Goal: Information Seeking & Learning: Find contact information

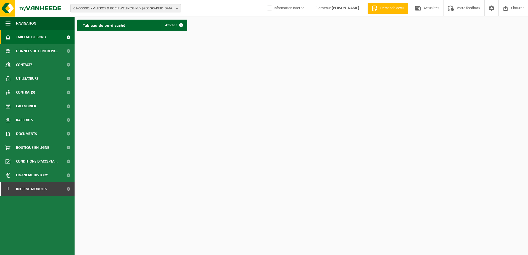
click at [118, 6] on span "01-000001 - VILLEROY & BOCH WELLNESS NV - ROESELARE" at bounding box center [123, 8] width 100 height 8
paste input "01-101507"
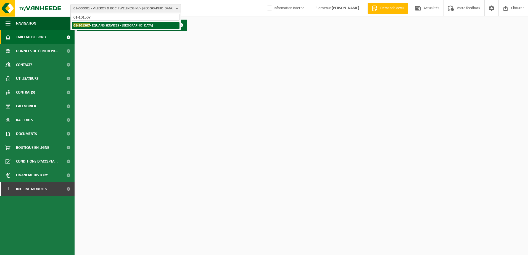
type input "01-101507"
click at [117, 23] on li "01-101507 - EQUANS SERVICES - BRUXELLES" at bounding box center [126, 25] width 108 height 7
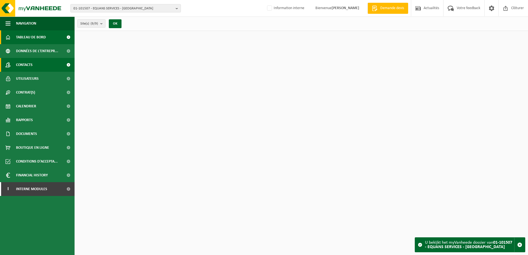
click at [25, 68] on span "Contacts" at bounding box center [24, 65] width 17 height 14
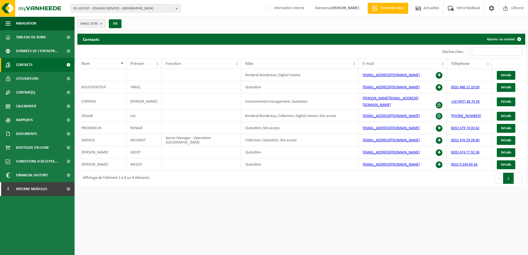
click at [127, 5] on span "01-101507 - EQUANS SERVICES - [GEOGRAPHIC_DATA]" at bounding box center [123, 8] width 100 height 8
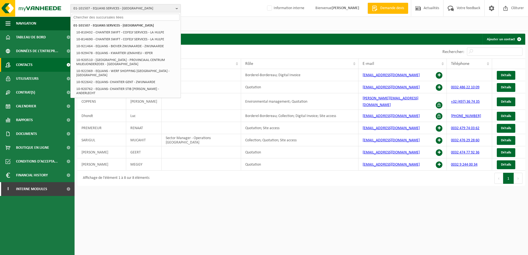
paste input "[PERSON_NAME][EMAIL_ADDRESS][DOMAIN_NAME]"
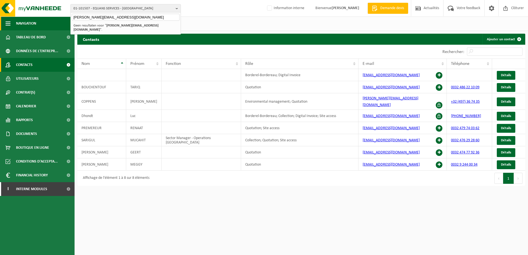
drag, startPoint x: 131, startPoint y: 15, endPoint x: 53, endPoint y: 17, distance: 78.1
click at [53, 17] on div "01-101507 - EQUANS SERVICES - [GEOGRAPHIC_DATA] [EMAIL_ADDRESS][DOMAIN_NAME] 01…" at bounding box center [264, 94] width 528 height 189
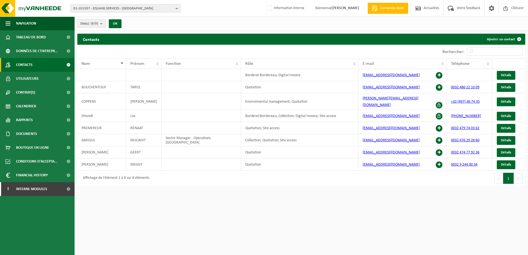
click at [116, 10] on span "01-101507 - EQUANS SERVICES - BRUXELLES" at bounding box center [123, 8] width 100 height 8
paste input "10-782148"
type input "10-782148"
click at [119, 24] on strong "10-782148 - WOOD CAM SRL - FOREST" at bounding box center [101, 25] width 57 height 4
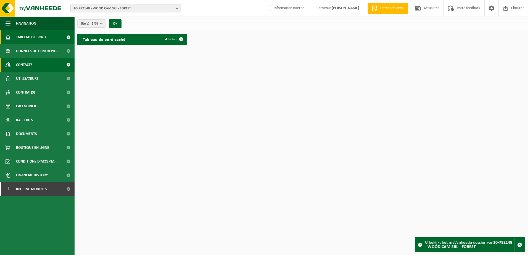
click at [40, 66] on link "Contacts" at bounding box center [37, 65] width 74 height 14
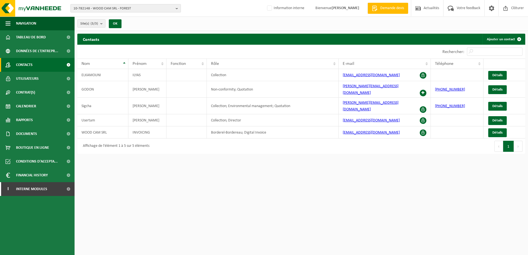
click at [89, 4] on span "10-782148 - WOOD CAM SRL - FOREST" at bounding box center [123, 8] width 100 height 8
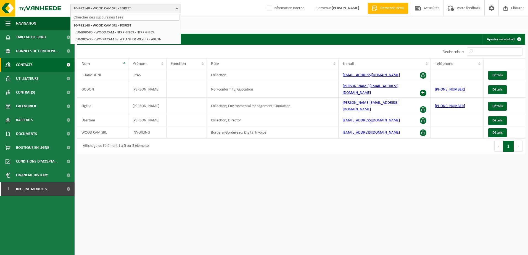
paste input "10-811567"
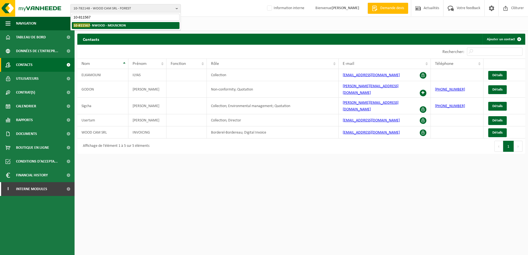
type input "10-811567"
click at [89, 25] on strong "10-811567 - NWOOD - MOUSCRON" at bounding box center [99, 25] width 52 height 4
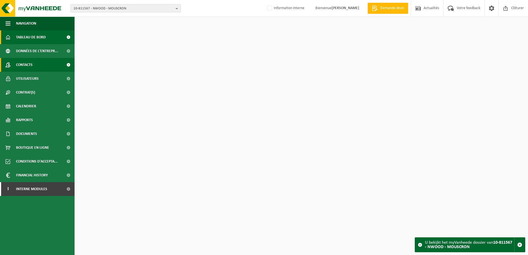
click at [32, 66] on span "Contacts" at bounding box center [24, 65] width 17 height 14
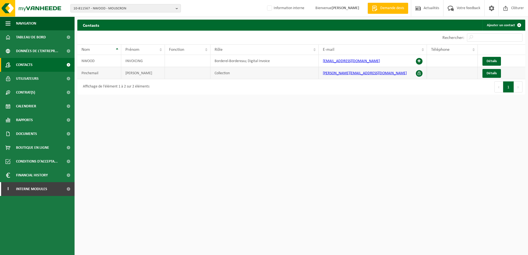
click at [346, 76] on td "elodie.pinchemail@drafil.com" at bounding box center [372, 73] width 108 height 12
click at [347, 74] on link "elodie.pinchemail@drafil.com" at bounding box center [365, 73] width 84 height 4
drag, startPoint x: 393, startPoint y: 76, endPoint x: 322, endPoint y: 74, distance: 70.7
click at [322, 74] on td "elodie.pinchemail@drafil.com" at bounding box center [372, 73] width 108 height 12
copy link "elodie.pinchemail@drafil.com"
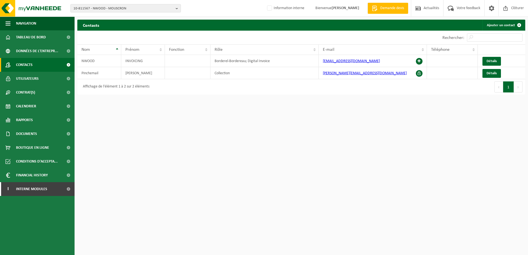
click at [87, 4] on div "10-811567 - NWOOD - MOUSCRON 10-811567 - NWOOD - MOUSCRON Information interne B…" at bounding box center [264, 8] width 528 height 17
click at [88, 9] on span "10-811567 - NWOOD - MOUSCRON" at bounding box center [123, 8] width 100 height 8
paste input "10-902156"
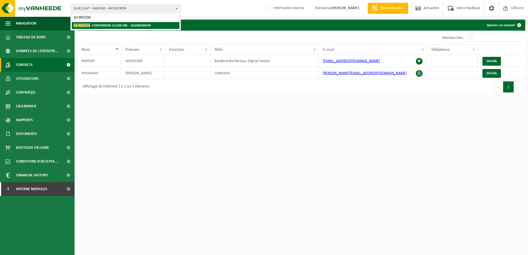
type input "10-902156"
click at [93, 26] on strong "10-902156 - CONTAINERS CLEAN SRL - QUAREGNON" at bounding box center [111, 25] width 77 height 4
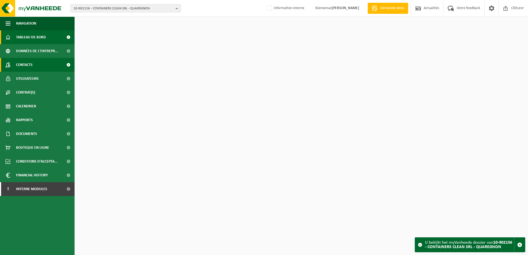
click at [33, 65] on span "Contacts" at bounding box center [24, 65] width 17 height 14
